Goal: Entertainment & Leisure: Consume media (video, audio)

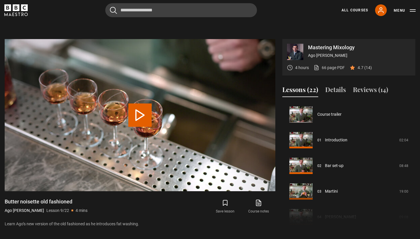
scroll to position [205, 0]
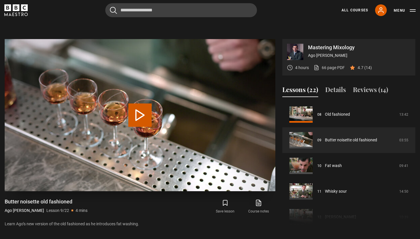
click at [133, 103] on button "Play Lesson Butter noisette old fashioned" at bounding box center [139, 114] width 23 height 23
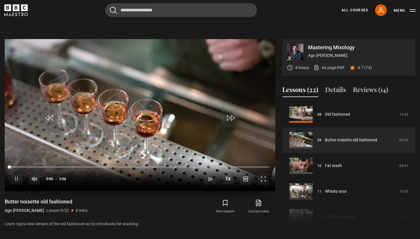
click at [267, 173] on span "Video Player" at bounding box center [263, 179] width 12 height 12
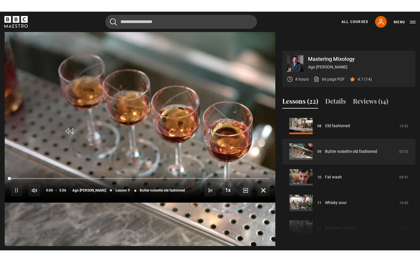
scroll to position [0, 0]
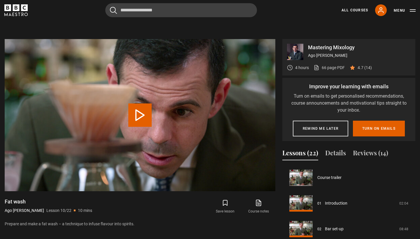
scroll to position [231, 0]
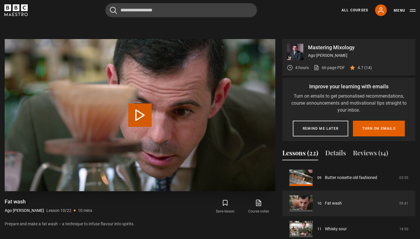
click at [139, 103] on button "Play Lesson Fat wash" at bounding box center [139, 114] width 23 height 23
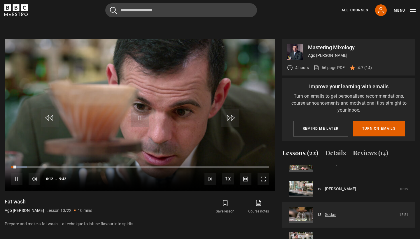
scroll to position [298, 0]
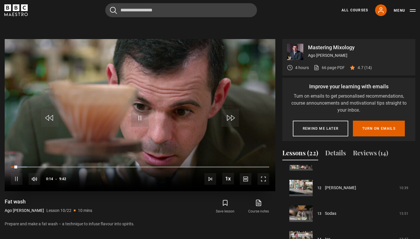
click at [266, 173] on span "Video Player" at bounding box center [263, 179] width 12 height 12
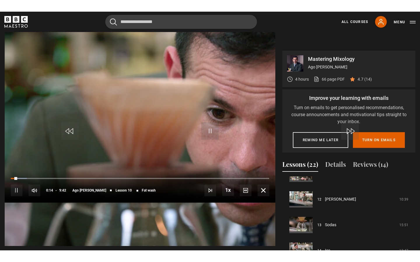
scroll to position [0, 0]
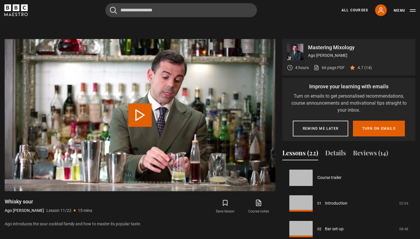
scroll to position [256, 0]
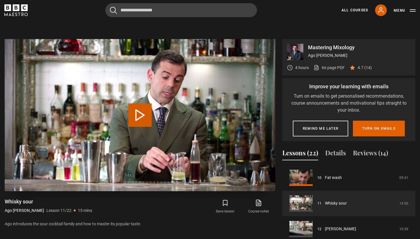
click at [133, 103] on button "Play Lesson Whisky sour" at bounding box center [139, 114] width 23 height 23
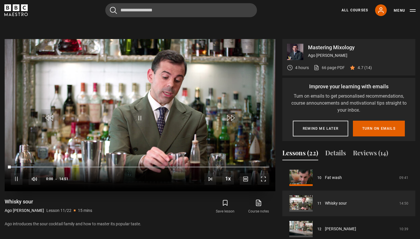
click at [263, 173] on span "Video Player" at bounding box center [263, 179] width 12 height 12
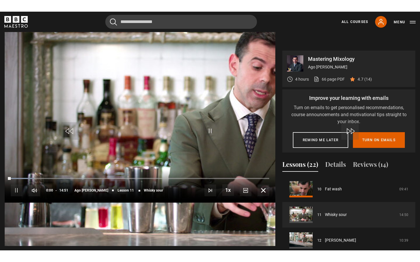
scroll to position [0, 0]
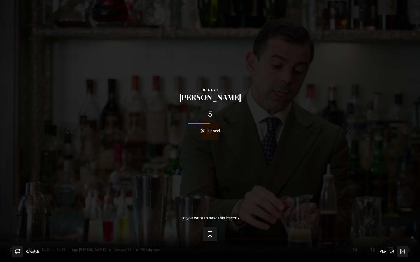
click at [209, 132] on span "Cancel" at bounding box center [213, 131] width 12 height 4
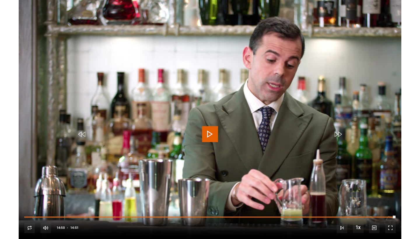
scroll to position [278, 0]
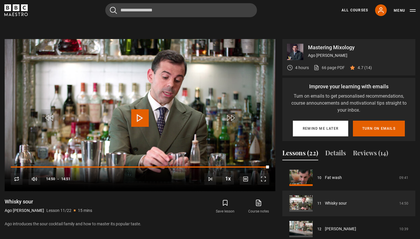
click at [316, 121] on button "Remind me later" at bounding box center [320, 129] width 55 height 16
